Goal: Use online tool/utility

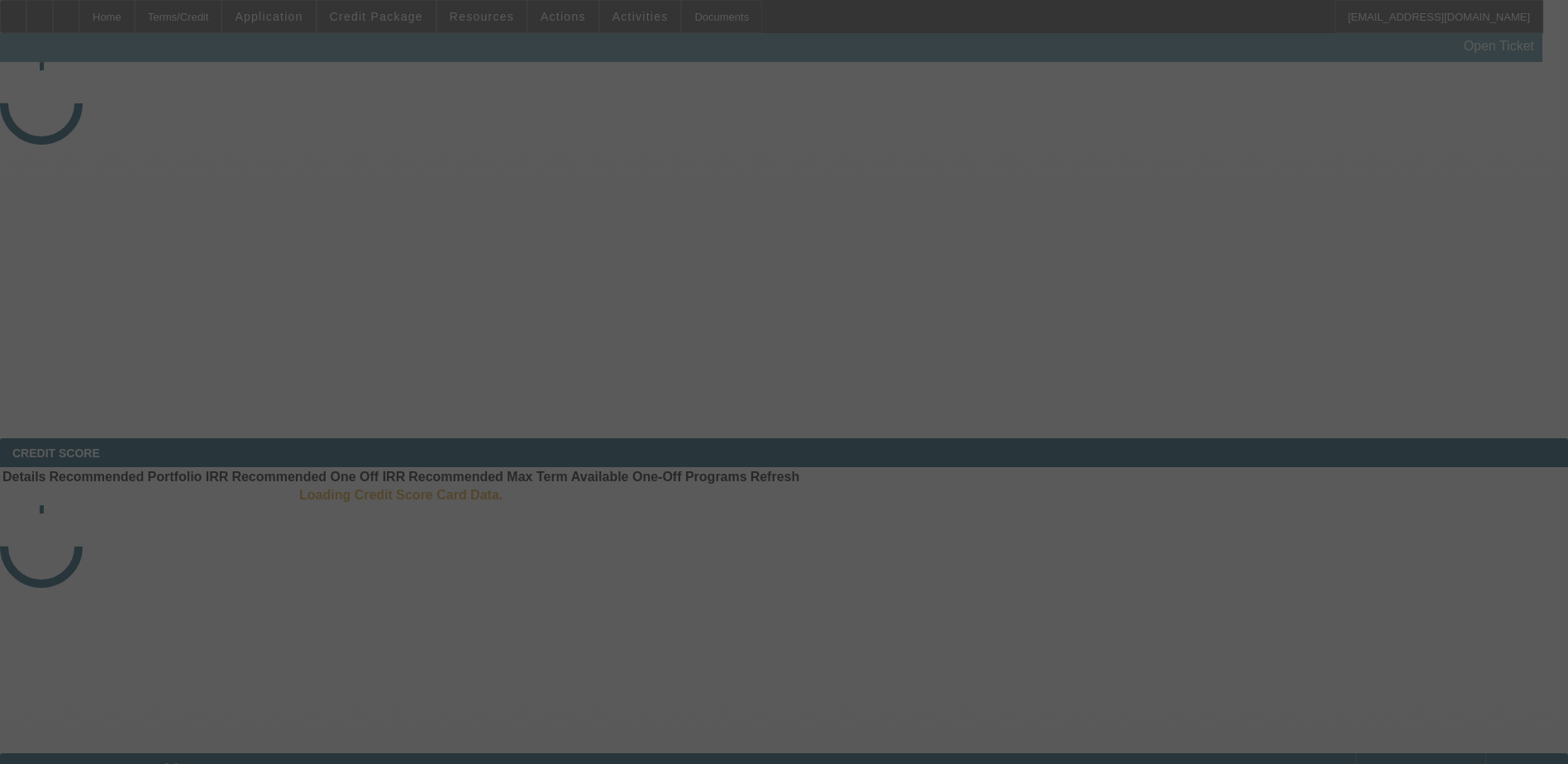
select select "4"
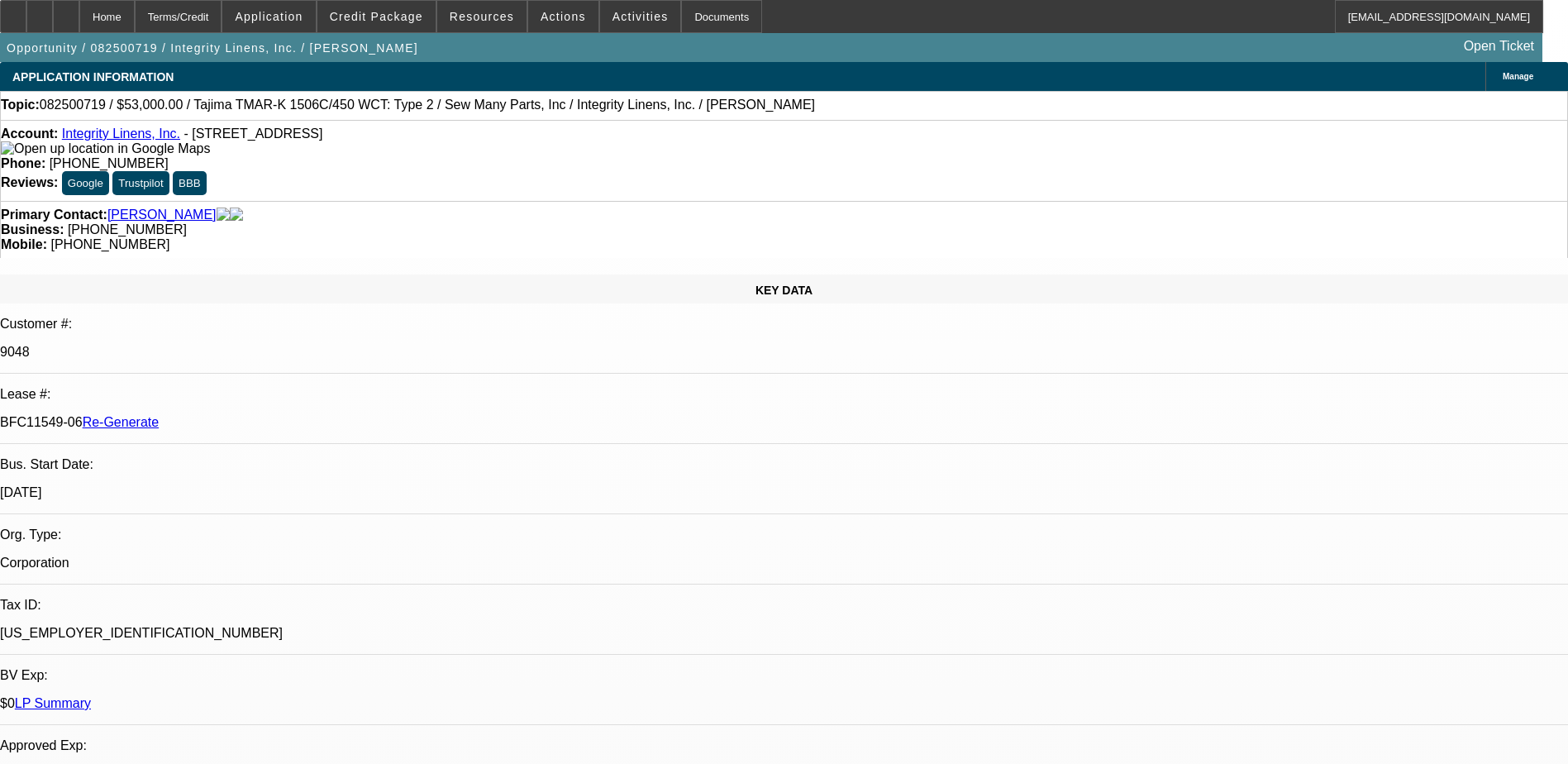
select select "0"
select select "2"
select select "0"
select select "2"
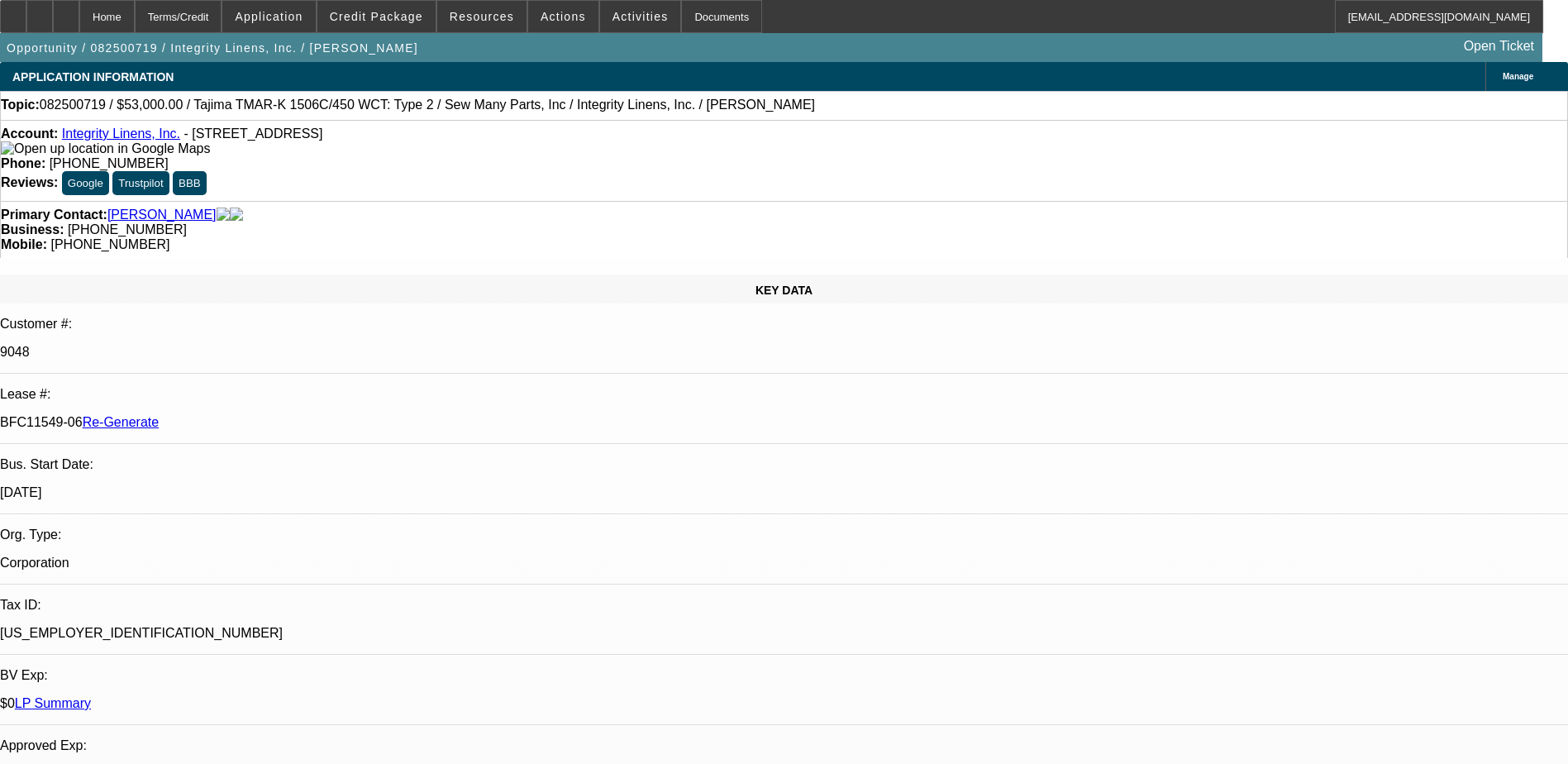
click at [229, 415] on p "BFC11549-06 Re-Generate" at bounding box center [784, 423] width 1568 height 15
copy p "BFC11549"
